Goal: Transaction & Acquisition: Purchase product/service

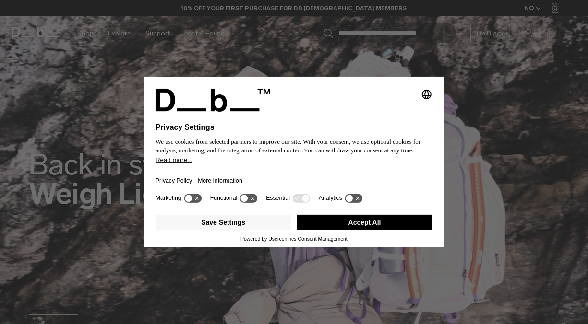
click at [369, 228] on button "Accept All" at bounding box center [365, 222] width 136 height 15
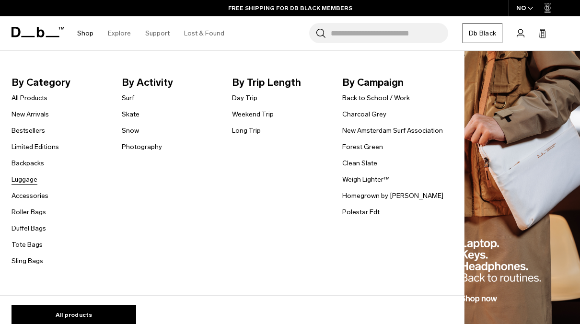
click at [26, 181] on link "Luggage" at bounding box center [25, 180] width 26 height 10
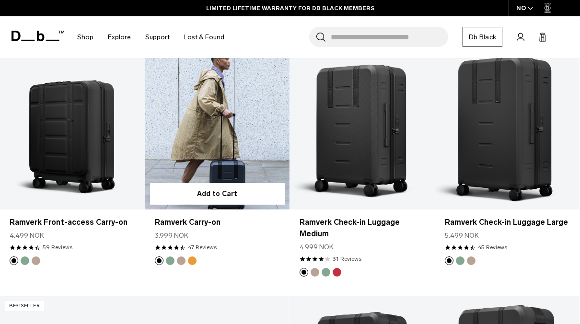
scroll to position [648, 0]
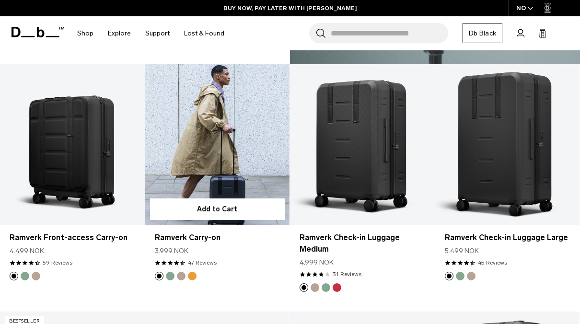
click at [217, 139] on link "Ramverk Carry-on" at bounding box center [217, 144] width 145 height 161
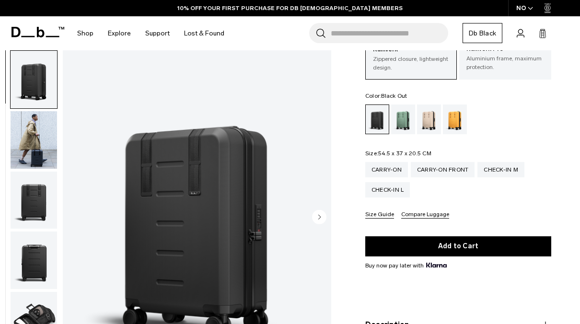
click at [321, 218] on circle "Next slide" at bounding box center [319, 217] width 14 height 14
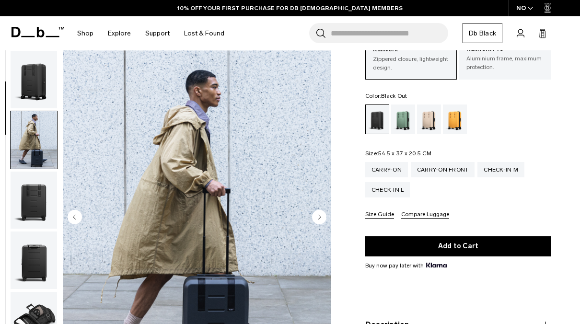
scroll to position [60, 0]
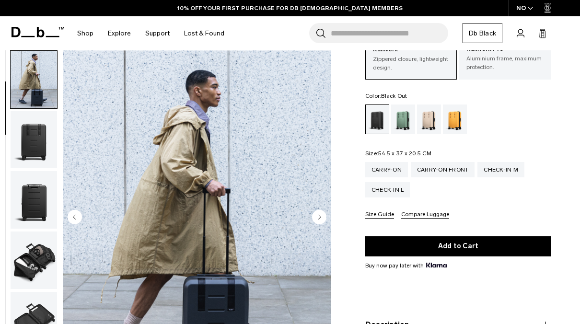
drag, startPoint x: 321, startPoint y: 218, endPoint x: 316, endPoint y: 220, distance: 5.2
click at [316, 220] on circle "Next slide" at bounding box center [319, 217] width 14 height 14
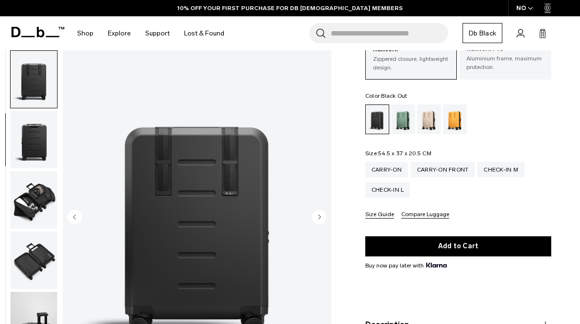
click at [316, 220] on circle "Next slide" at bounding box center [319, 217] width 14 height 14
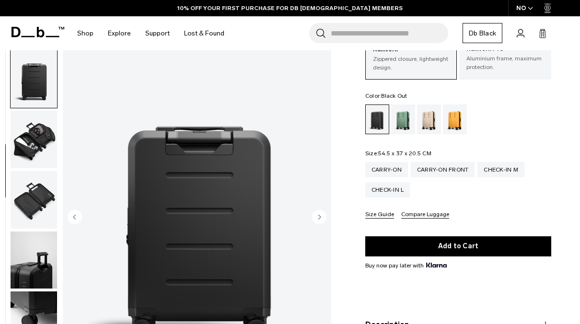
click at [316, 220] on circle "Next slide" at bounding box center [319, 217] width 14 height 14
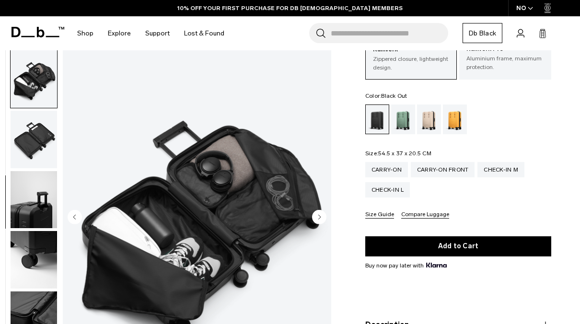
click at [316, 220] on circle "Next slide" at bounding box center [319, 217] width 14 height 14
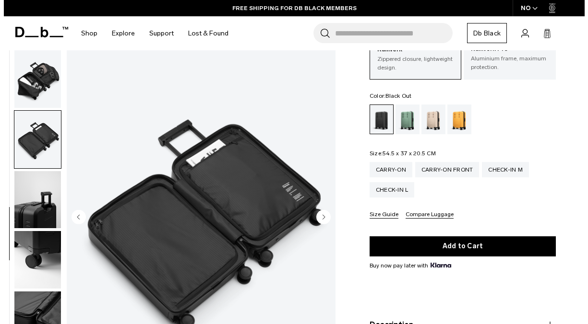
scroll to position [267, 0]
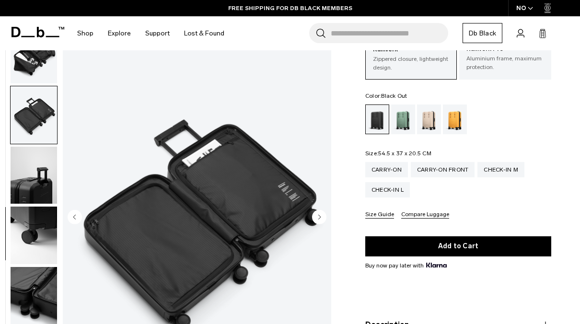
click at [316, 220] on circle "Next slide" at bounding box center [319, 217] width 14 height 14
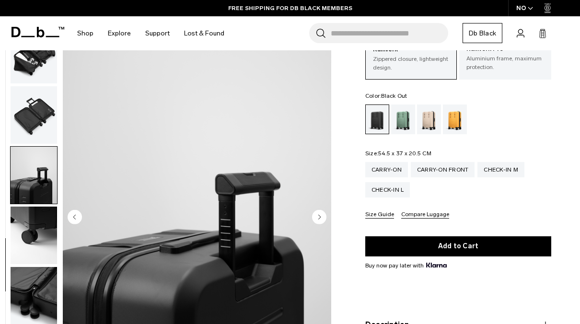
click at [316, 220] on circle "Next slide" at bounding box center [319, 217] width 14 height 14
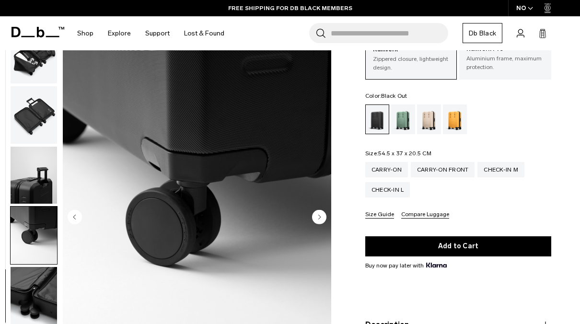
click at [316, 220] on circle "Next slide" at bounding box center [319, 217] width 14 height 14
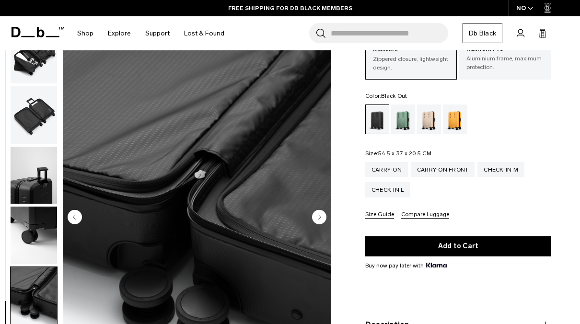
click at [316, 220] on circle "Next slide" at bounding box center [319, 217] width 14 height 14
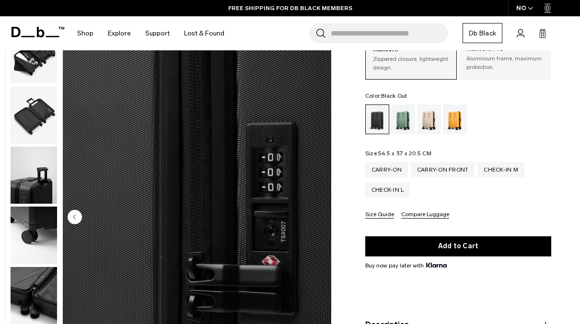
click at [316, 220] on img "10 / 10" at bounding box center [197, 217] width 269 height 335
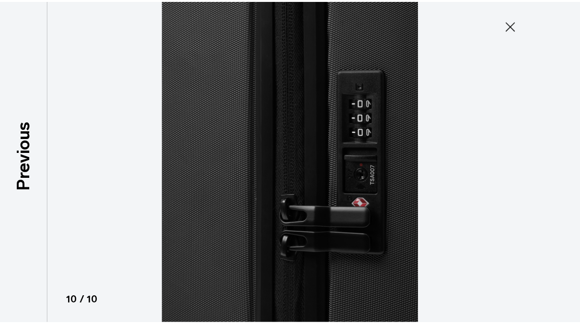
scroll to position [261, 0]
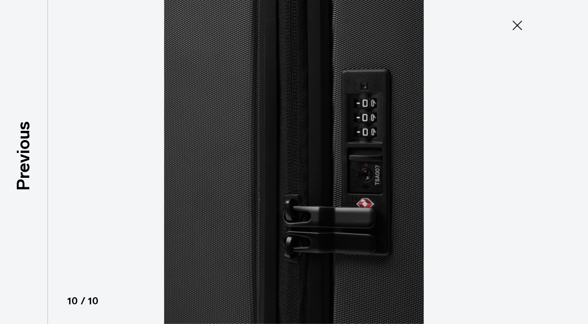
click at [522, 24] on icon at bounding box center [516, 25] width 15 height 15
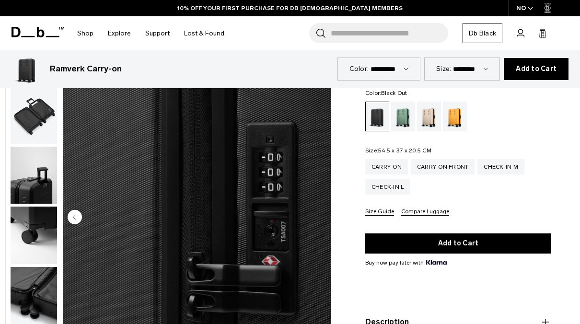
scroll to position [0, 0]
